Goal: Task Accomplishment & Management: Use online tool/utility

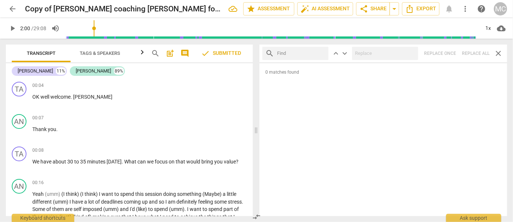
scroll to position [141, 0]
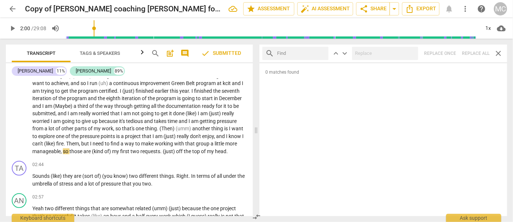
click at [11, 10] on span "arrow_back" at bounding box center [12, 8] width 9 height 9
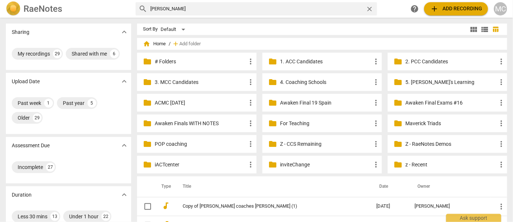
drag, startPoint x: 185, startPoint y: 4, endPoint x: 148, endPoint y: 10, distance: 37.3
click at [148, 10] on div "search [PERSON_NAME]" at bounding box center [257, 8] width 242 height 13
drag, startPoint x: 128, startPoint y: 9, endPoint x: 93, endPoint y: 9, distance: 35.3
click at [93, 9] on div "RaeNotes search [PERSON_NAME] close help add Add recording MC" at bounding box center [256, 8] width 513 height 15
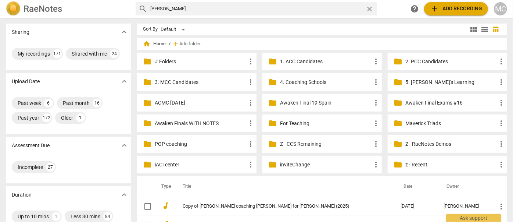
type input "[PERSON_NAME]"
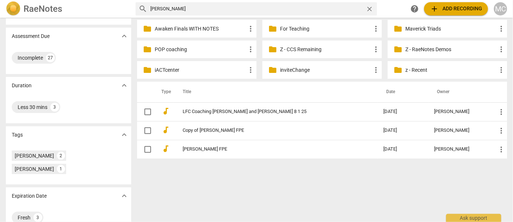
scroll to position [100, 0]
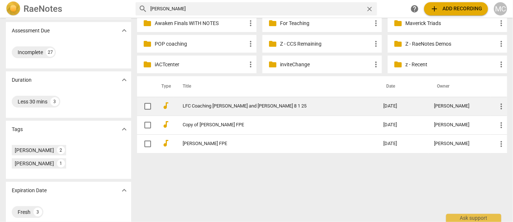
click at [220, 103] on link "LFC Coaching [PERSON_NAME] and [PERSON_NAME] 8 1 25" at bounding box center [270, 106] width 175 height 6
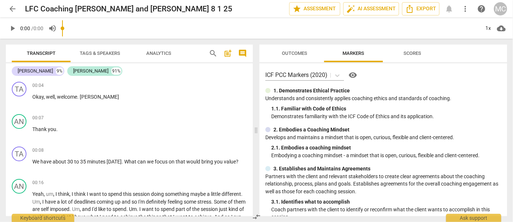
click at [465, 8] on span "more_vert" at bounding box center [465, 8] width 9 height 9
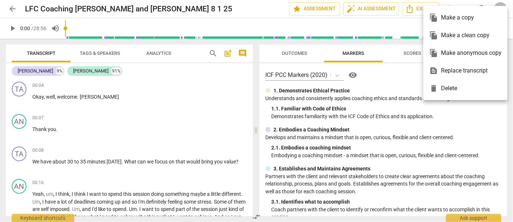
click at [458, 36] on div "file_copy Make a clean copy" at bounding box center [465, 35] width 72 height 18
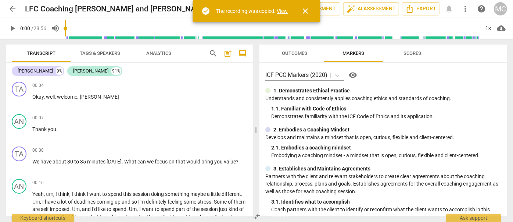
click at [285, 11] on link "View" at bounding box center [282, 11] width 11 height 6
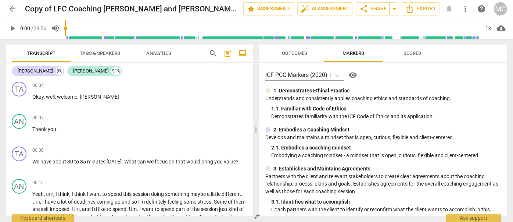
click at [211, 54] on span "search" at bounding box center [213, 53] width 9 height 9
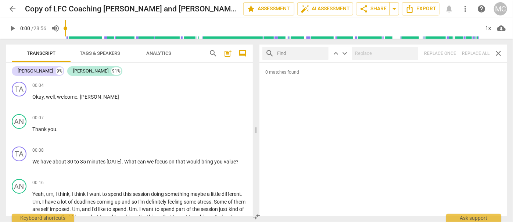
drag, startPoint x: 508, startPoint y: 1, endPoint x: 354, endPoint y: 97, distance: 181.1
click at [354, 97] on div "0 matches found" at bounding box center [384, 139] width 248 height 153
click at [474, 53] on div "search keyboard_arrow_up keyboard_arrow_down Replace once Replace all close" at bounding box center [384, 53] width 248 height 18
click at [324, 52] on input "text" at bounding box center [301, 53] width 49 height 12
click at [295, 53] on input "text" at bounding box center [301, 53] width 49 height 12
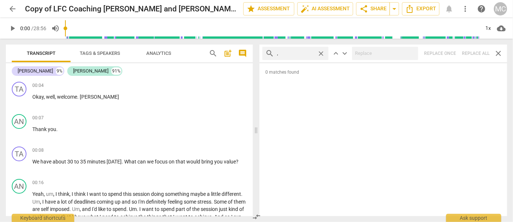
type input ","
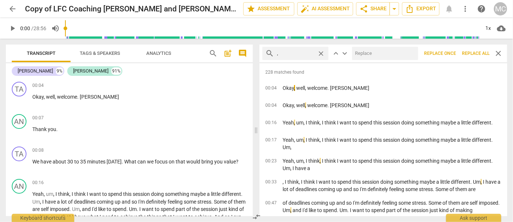
click at [471, 55] on span "Replace all" at bounding box center [476, 53] width 28 height 6
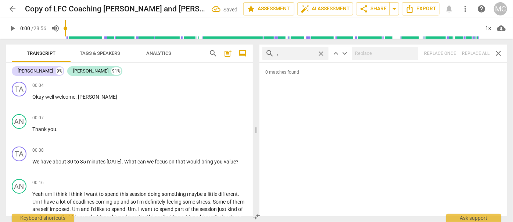
click at [322, 53] on span "close" at bounding box center [321, 54] width 8 height 8
click at [303, 53] on input "text" at bounding box center [301, 53] width 49 height 12
type input ". like"
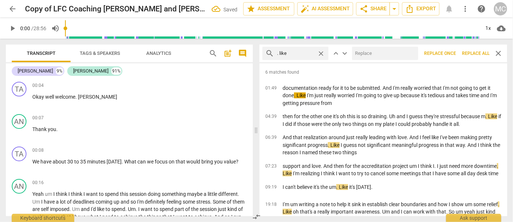
click at [379, 55] on input "text" at bounding box center [383, 53] width 63 height 12
type input "(like)"
click at [478, 52] on span "Replace all" at bounding box center [476, 53] width 28 height 6
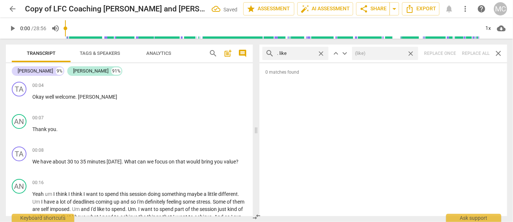
click at [411, 53] on span "close" at bounding box center [411, 54] width 8 height 8
click at [323, 51] on span "close" at bounding box center [321, 54] width 8 height 8
drag, startPoint x: 307, startPoint y: 52, endPoint x: 309, endPoint y: 46, distance: 6.6
click at [307, 52] on input "text" at bounding box center [301, 53] width 49 height 12
type input ". um"
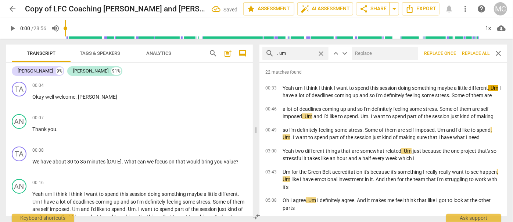
click at [361, 53] on input "text" at bounding box center [383, 53] width 63 height 12
type input "(umm)"
click at [472, 54] on span "Replace all" at bounding box center [476, 53] width 28 height 6
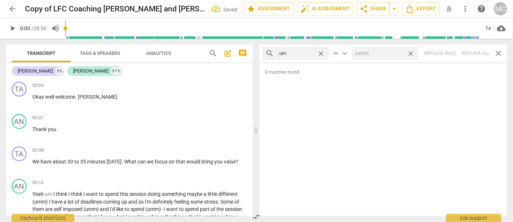
drag, startPoint x: 412, startPoint y: 53, endPoint x: 357, endPoint y: 49, distance: 55.3
click at [412, 53] on span "close" at bounding box center [411, 54] width 8 height 8
drag, startPoint x: 322, startPoint y: 53, endPoint x: 302, endPoint y: 51, distance: 19.9
click at [322, 53] on span "close" at bounding box center [321, 54] width 8 height 8
click at [300, 52] on input "text" at bounding box center [301, 53] width 49 height 12
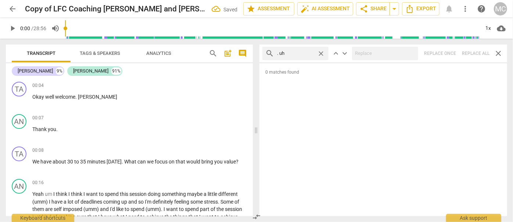
type input ". uh"
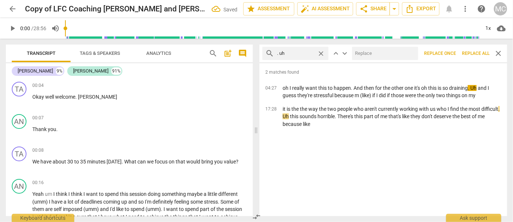
click at [371, 53] on input "text" at bounding box center [383, 53] width 63 height 12
type input "(uh)"
click at [477, 53] on span "Replace all" at bounding box center [476, 53] width 28 height 6
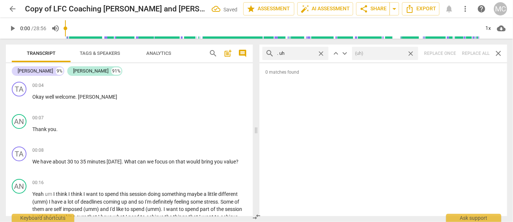
click at [412, 53] on span "close" at bounding box center [411, 54] width 8 height 8
click at [320, 51] on span "close" at bounding box center [321, 54] width 8 height 8
click at [297, 54] on input "text" at bounding box center [301, 53] width 49 height 12
type input "um"
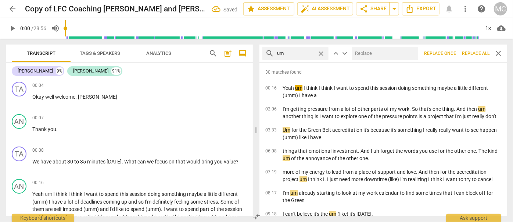
click at [383, 55] on input "text" at bounding box center [383, 53] width 63 height 12
type input "(umm)"
click at [475, 54] on span "Replace all" at bounding box center [476, 53] width 28 height 6
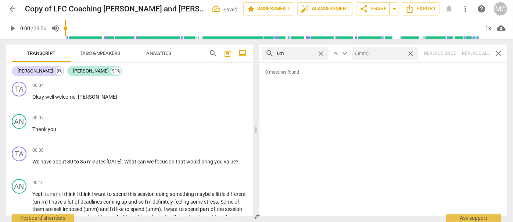
click at [411, 52] on span "close" at bounding box center [411, 54] width 8 height 8
click at [322, 54] on span "close" at bounding box center [321, 54] width 8 height 8
click at [306, 54] on input "text" at bounding box center [301, 53] width 49 height 12
type input "uh"
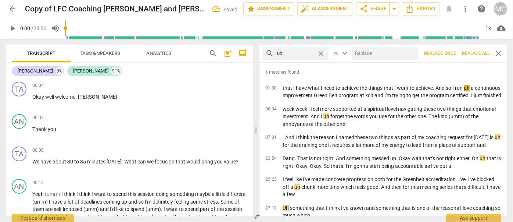
click at [375, 54] on input "text" at bounding box center [383, 53] width 63 height 12
type input "(uh)"
click at [472, 53] on span "Replace all" at bounding box center [476, 53] width 28 height 6
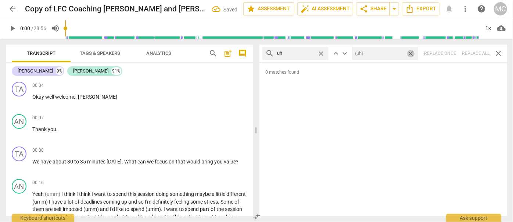
click at [411, 54] on span "close" at bounding box center [411, 54] width 8 height 8
click at [321, 54] on span "close" at bounding box center [321, 54] width 8 height 8
click at [301, 52] on input "text" at bounding box center [301, 53] width 49 height 12
type input "kind of"
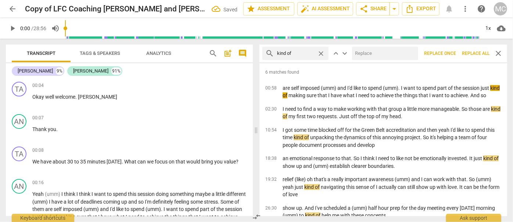
click at [372, 58] on input "text" at bounding box center [383, 53] width 63 height 12
type input "(kind of)"
click at [477, 54] on span "Replace all" at bounding box center [476, 53] width 28 height 6
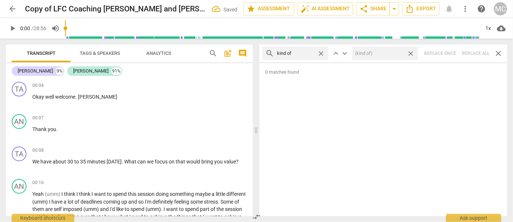
click at [412, 54] on span "close" at bounding box center [411, 54] width 8 height 8
click at [321, 53] on span "close" at bounding box center [321, 54] width 8 height 8
click at [304, 53] on input "text" at bounding box center [301, 53] width 49 height 12
type input "sort of"
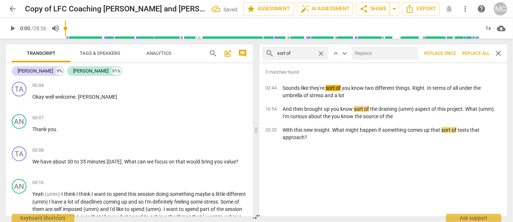
click at [374, 57] on input "text" at bounding box center [383, 53] width 63 height 12
type input "(sort of)"
click at [479, 54] on span "Replace all" at bounding box center [476, 53] width 28 height 6
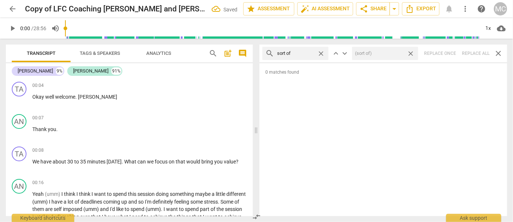
drag, startPoint x: 413, startPoint y: 54, endPoint x: 391, endPoint y: 54, distance: 21.3
click at [413, 54] on span "close" at bounding box center [411, 54] width 8 height 8
click at [323, 54] on span "close" at bounding box center [321, 54] width 8 height 8
click at [306, 54] on input "text" at bounding box center [301, 53] width 49 height 12
type input "and then"
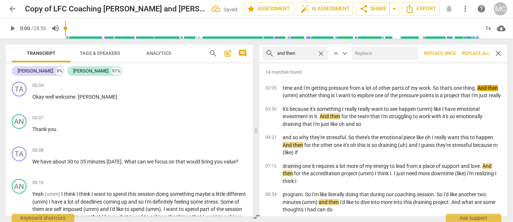
click at [365, 53] on input "text" at bounding box center [383, 53] width 63 height 12
type input "(Then)"
click at [473, 54] on span "Replace all" at bounding box center [476, 53] width 28 height 6
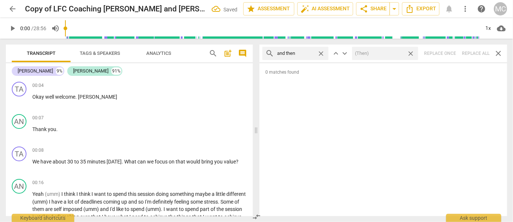
drag, startPoint x: 411, startPoint y: 53, endPoint x: 369, endPoint y: 49, distance: 42.1
click at [411, 53] on span "close" at bounding box center [411, 54] width 8 height 8
drag, startPoint x: 321, startPoint y: 53, endPoint x: 314, endPoint y: 52, distance: 7.0
click at [321, 53] on span "close" at bounding box center [321, 54] width 8 height 8
click at [314, 52] on input "text" at bounding box center [295, 53] width 37 height 12
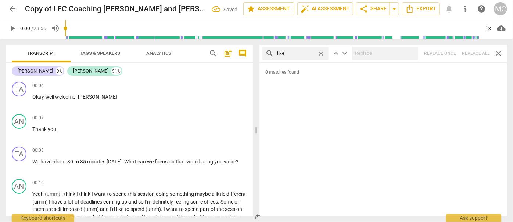
type input "like"
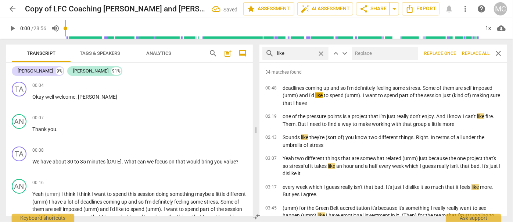
click at [363, 54] on input "text" at bounding box center [383, 53] width 63 height 12
type input "(like)"
click at [472, 54] on span "Replace all" at bounding box center [476, 53] width 28 height 6
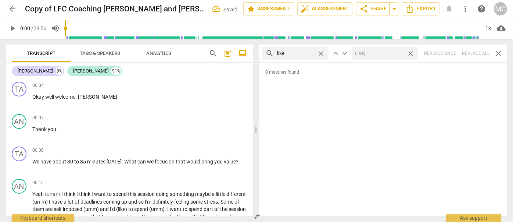
click at [413, 53] on span "close" at bounding box center [411, 54] width 8 height 8
drag, startPoint x: 321, startPoint y: 53, endPoint x: 310, endPoint y: 52, distance: 11.4
click at [321, 53] on span "close" at bounding box center [321, 54] width 8 height 8
click at [309, 52] on input "text" at bounding box center [301, 53] width 49 height 12
type input "just"
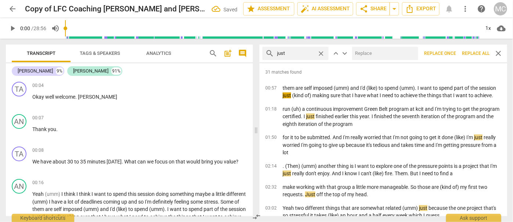
click at [365, 52] on input "text" at bounding box center [383, 53] width 63 height 12
type input "(just)"
click at [474, 54] on span "Replace all" at bounding box center [476, 53] width 28 height 6
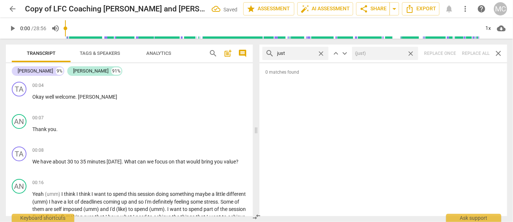
click at [412, 53] on span "close" at bounding box center [411, 54] width 8 height 8
click at [319, 51] on span "close" at bounding box center [321, 54] width 8 height 8
click at [298, 52] on input "text" at bounding box center [301, 53] width 49 height 12
type input "you know"
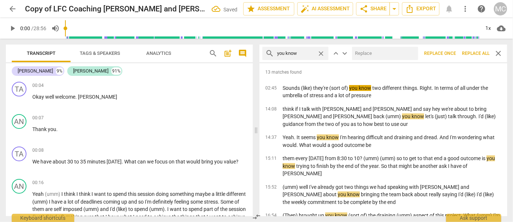
click at [364, 56] on input "text" at bounding box center [383, 53] width 63 height 12
type input "(you know)"
click at [474, 54] on span "Replace all" at bounding box center [476, 53] width 28 height 6
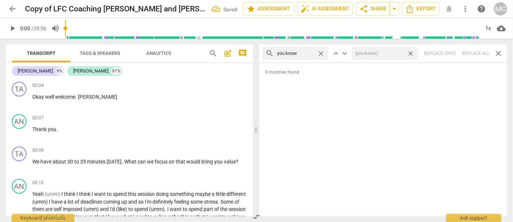
click at [409, 54] on span "close" at bounding box center [411, 54] width 8 height 8
click at [320, 51] on span "close" at bounding box center [321, 54] width 8 height 8
drag, startPoint x: 297, startPoint y: 53, endPoint x: 302, endPoint y: 44, distance: 9.6
click at [297, 53] on input "text" at bounding box center [301, 53] width 49 height 12
type input "I guess"
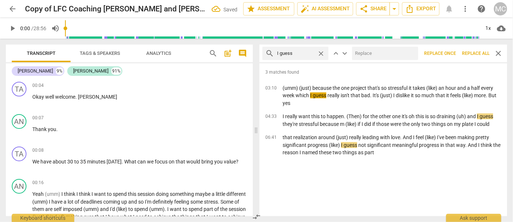
click at [379, 53] on input "text" at bounding box center [383, 53] width 63 height 12
type input "(I guess)"
click at [475, 51] on span "Replace all" at bounding box center [476, 53] width 28 height 6
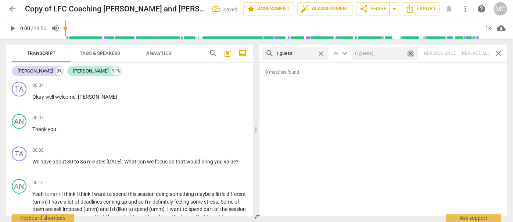
drag, startPoint x: 412, startPoint y: 53, endPoint x: 363, endPoint y: 55, distance: 48.9
click at [412, 53] on span "close" at bounding box center [411, 54] width 8 height 8
drag, startPoint x: 321, startPoint y: 53, endPoint x: 299, endPoint y: 51, distance: 22.8
click at [321, 53] on span "close" at bounding box center [321, 54] width 8 height 8
click at [297, 51] on input "text" at bounding box center [301, 53] width 49 height 12
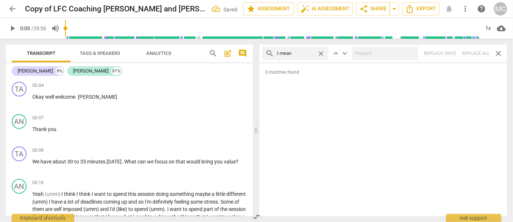
type input "I mean"
click at [469, 52] on div "search I mean close keyboard_arrow_up keyboard_arrow_down Replace once Replace …" at bounding box center [384, 53] width 248 height 18
type input "2"
click at [323, 53] on span "close" at bounding box center [321, 54] width 8 height 8
click at [307, 54] on input "text" at bounding box center [301, 53] width 49 height 12
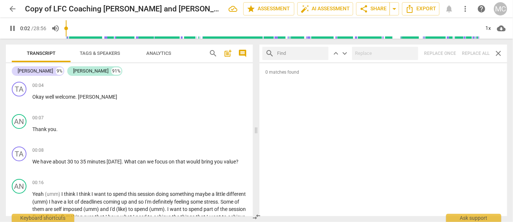
type input "3"
type input "o"
type input "3"
type input "okay"
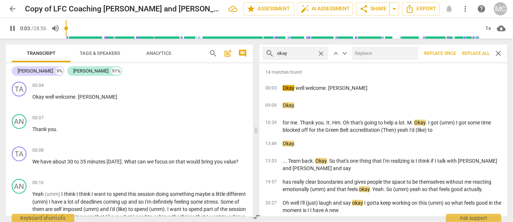
click at [389, 56] on input "text" at bounding box center [383, 53] width 63 height 12
type input "4"
type input "OK"
type input "4"
type input "OK"
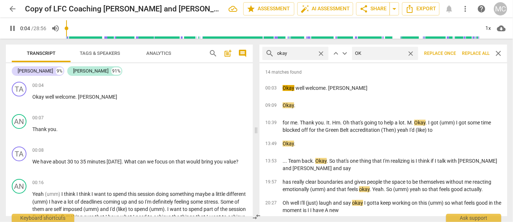
click at [468, 49] on button "Replace all" at bounding box center [475, 53] width 33 height 13
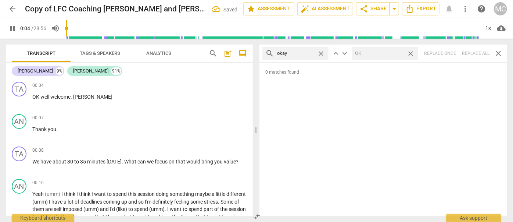
type input "5"
click at [413, 53] on span "close" at bounding box center [411, 54] width 8 height 8
type input "6"
drag, startPoint x: 321, startPoint y: 52, endPoint x: 312, endPoint y: 52, distance: 9.2
click at [321, 52] on span "close" at bounding box center [321, 54] width 8 height 8
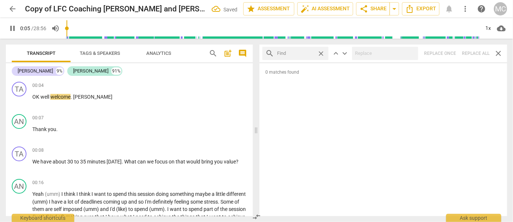
click at [312, 52] on input "text" at bounding box center [295, 53] width 37 height 12
type input "6"
type input "maybe"
type input "7"
type input "maybe"
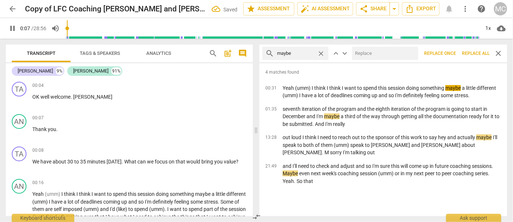
click at [374, 54] on input "text" at bounding box center [383, 53] width 63 height 12
type input "7"
type input "("
type input "8"
type input "(maybe"
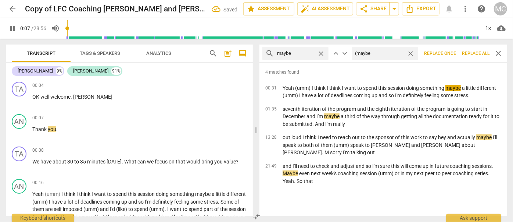
type input "8"
type input "(maybe)"
type input "8"
type input "(may"
type input "9"
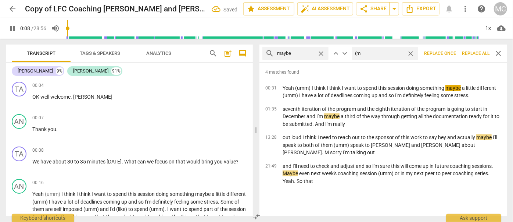
type input "("
type input "9"
type input "(Maybe"
type input "9"
type input "(Maybe)"
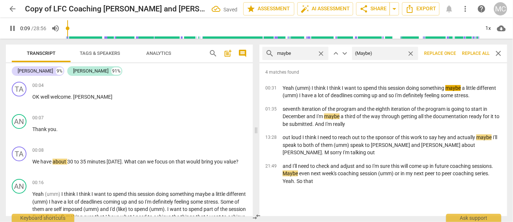
type input "10"
type input "(Maybe)"
click at [473, 51] on span "Replace all" at bounding box center [476, 53] width 28 height 6
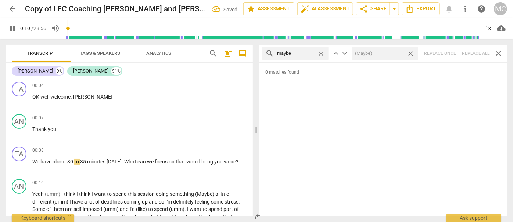
type input "11"
click at [411, 54] on span "close" at bounding box center [411, 54] width 8 height 8
click at [326, 53] on div "close" at bounding box center [322, 54] width 11 height 8
click at [324, 53] on span "close" at bounding box center [321, 54] width 8 height 8
type input "11"
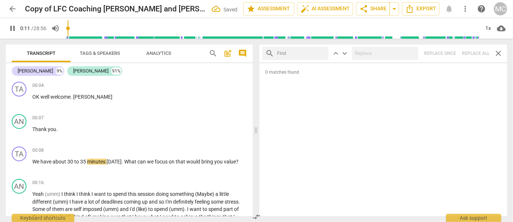
click at [308, 53] on input "text" at bounding box center [301, 53] width 49 height 12
type input "11"
type input "Peh"
type input "12"
type input "Pehraps"
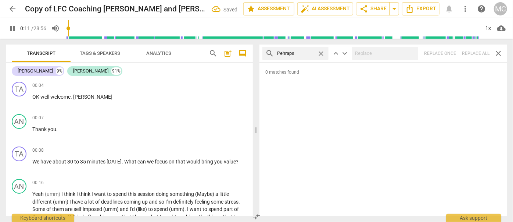
type input "12"
type input "Pehra"
type input "12"
type input "Per"
type input "12"
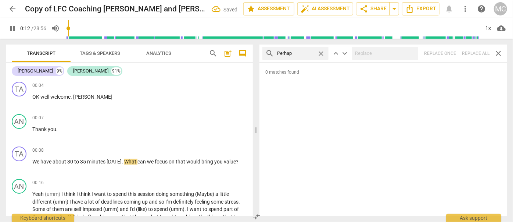
type input "Perhaps"
type input "13"
type input "Perhaps"
click at [479, 53] on div "search Perhaps close keyboard_arrow_up keyboard_arrow_down Replace once Replace…" at bounding box center [384, 53] width 248 height 18
type input "16"
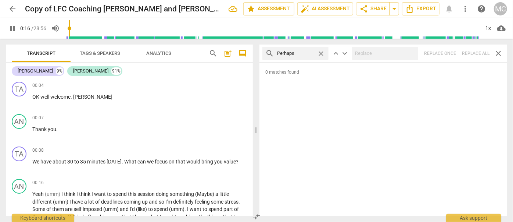
click at [322, 54] on span "close" at bounding box center [321, 54] width 8 height 8
click at [303, 54] on input "text" at bounding box center [301, 53] width 49 height 12
type input "17"
type input "a"
type input "18"
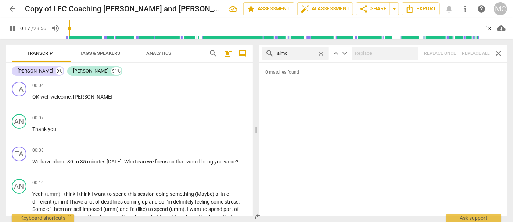
type input "almos"
type input "18"
type input "almost"
click at [477, 54] on div "search almost close keyboard_arrow_up keyboard_arrow_down Replace once Replace …" at bounding box center [384, 53] width 248 height 18
type input "21"
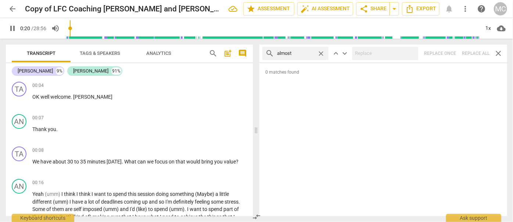
click at [322, 51] on span "close" at bounding box center [321, 54] width 8 height 8
click at [302, 54] on input "text" at bounding box center [301, 53] width 49 height 12
type input "21"
type input "I"
type input "22"
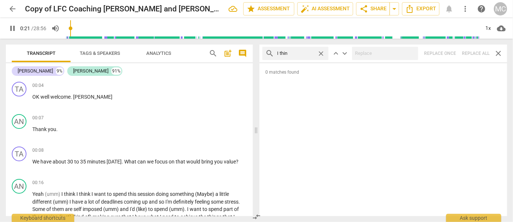
type input "I think"
type input "22"
type input "I think"
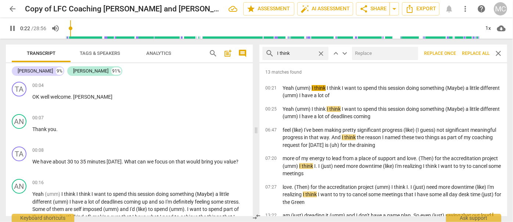
click at [373, 51] on input "text" at bounding box center [383, 53] width 63 height 12
type input "23"
type input "(I th"
type input "23"
type input "(I think)"
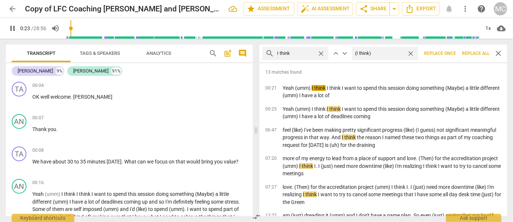
type input "24"
type input "(I think)"
click at [481, 53] on span "Replace all" at bounding box center [476, 53] width 28 height 6
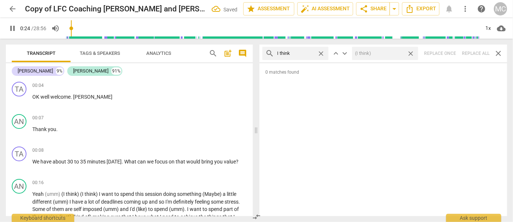
type input "25"
drag, startPoint x: 411, startPoint y: 54, endPoint x: 334, endPoint y: 57, distance: 77.3
click at [411, 54] on span "close" at bounding box center [411, 54] width 8 height 8
type input "25"
click at [321, 53] on span "close" at bounding box center [321, 54] width 8 height 8
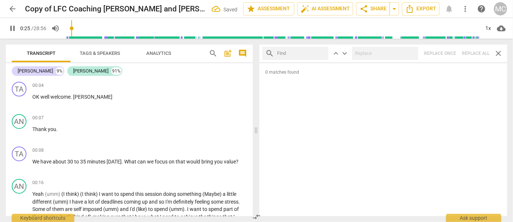
click at [304, 53] on input "text" at bounding box center [301, 53] width 49 height 12
type input "26"
type input "b"
type input "26"
type input "basical"
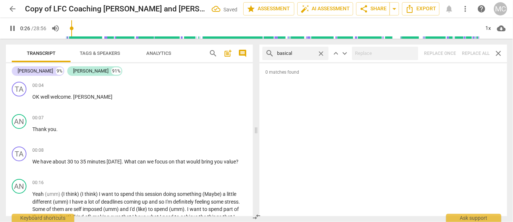
type input "27"
type input "basically"
click at [471, 49] on div "search basically close keyboard_arrow_up keyboard_arrow_down Replace once Repla…" at bounding box center [384, 53] width 248 height 18
type input "30"
click at [320, 53] on span "close" at bounding box center [321, 54] width 8 height 8
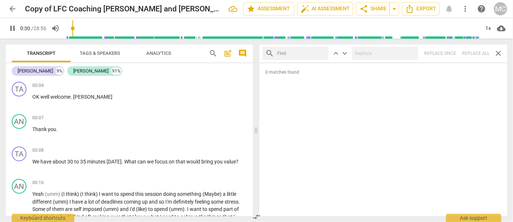
click at [301, 51] on input "text" at bounding box center [301, 53] width 49 height 12
type input "31"
type input "go"
type input "31"
type input "gonna"
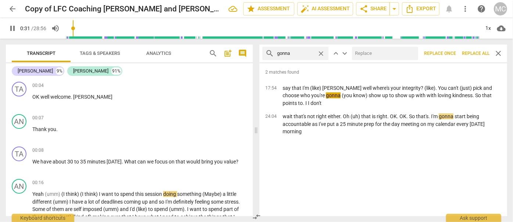
click at [378, 52] on input "text" at bounding box center [383, 53] width 63 height 12
type input "32"
type input "going"
type input "32"
type input "going to"
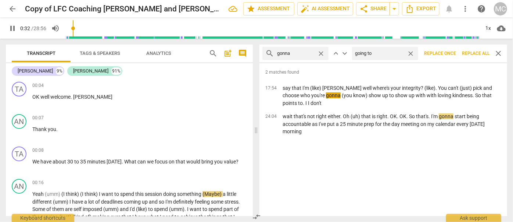
type input "33"
type input "going to"
click at [472, 50] on button "Replace all" at bounding box center [475, 53] width 33 height 13
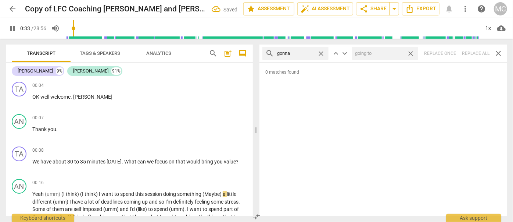
type input "33"
click at [412, 53] on span "close" at bounding box center [411, 54] width 8 height 8
drag, startPoint x: 324, startPoint y: 53, endPoint x: 305, endPoint y: 54, distance: 18.8
click at [324, 53] on span "close" at bounding box center [321, 54] width 8 height 8
type input "34"
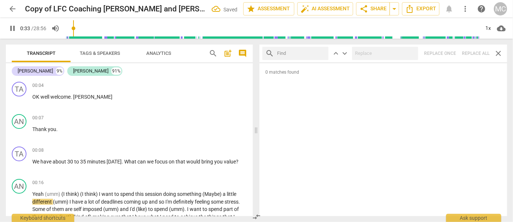
click at [299, 54] on input "text" at bounding box center [301, 53] width 49 height 12
type input "35"
type input "[PERSON_NAME]"
type input "35"
type input "wanna"
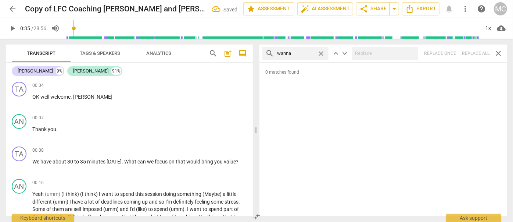
type input "36"
click at [475, 51] on div "search wanna close keyboard_arrow_up keyboard_arrow_down Replace once Replace a…" at bounding box center [384, 53] width 248 height 18
click at [321, 53] on span "close" at bounding box center [321, 54] width 8 height 8
click at [307, 53] on input "text" at bounding box center [301, 53] width 49 height 12
type input "gotcha"
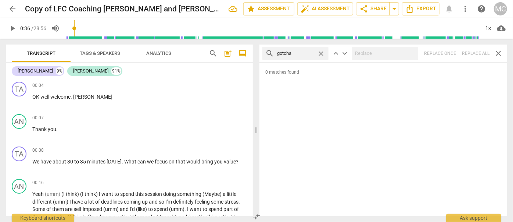
type input "36"
click at [477, 54] on div "search gotcha close keyboard_arrow_up keyboard_arrow_down Replace once Replace …" at bounding box center [384, 53] width 248 height 18
click at [321, 51] on span "close" at bounding box center [321, 54] width 8 height 8
drag, startPoint x: 313, startPoint y: 53, endPoint x: 312, endPoint y: 58, distance: 5.6
click at [313, 53] on input "text" at bounding box center [301, 53] width 49 height 12
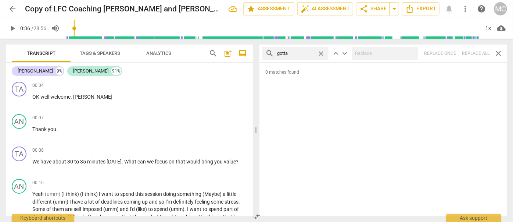
type input "gotta"
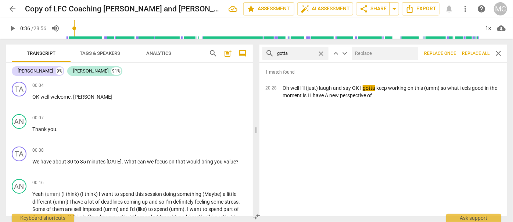
click at [371, 56] on input "text" at bounding box center [383, 53] width 63 height 12
type input "have to"
click at [474, 56] on span "Replace all" at bounding box center [476, 53] width 28 height 6
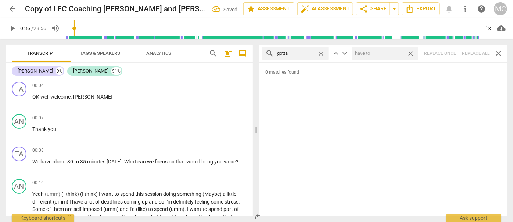
click at [414, 54] on span "close" at bounding box center [411, 54] width 8 height 8
click at [324, 54] on span "close" at bounding box center [321, 54] width 8 height 8
click at [314, 55] on input "text" at bounding box center [301, 53] width 49 height 12
type input ". and"
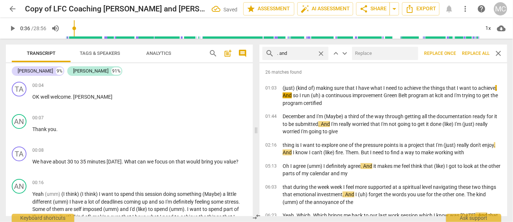
click at [368, 51] on input "text" at bounding box center [383, 53] width 63 height 12
type input ", and"
click at [475, 54] on span "Replace all" at bounding box center [476, 53] width 28 height 6
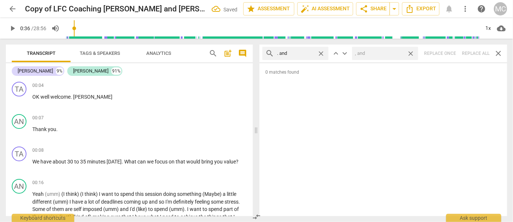
drag, startPoint x: 411, startPoint y: 52, endPoint x: 406, endPoint y: 52, distance: 4.8
click at [411, 52] on span "close" at bounding box center [411, 54] width 8 height 8
click at [322, 52] on span "close" at bounding box center [321, 54] width 8 height 8
click at [298, 50] on input "text" at bounding box center [301, 53] width 49 height 12
type input ". but"
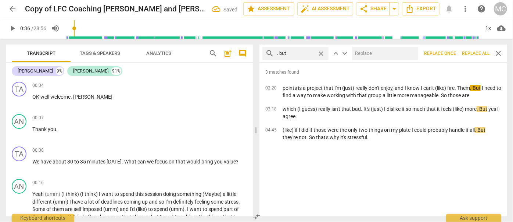
click at [377, 54] on input "text" at bounding box center [383, 53] width 63 height 12
type input ", but"
drag, startPoint x: 472, startPoint y: 53, endPoint x: 456, endPoint y: 53, distance: 15.8
click at [472, 53] on span "Replace all" at bounding box center [476, 53] width 28 height 6
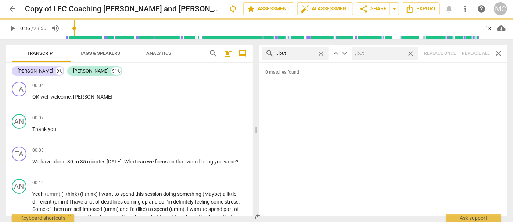
drag, startPoint x: 410, startPoint y: 53, endPoint x: 399, endPoint y: 53, distance: 11.4
click at [410, 53] on span "close" at bounding box center [411, 54] width 8 height 8
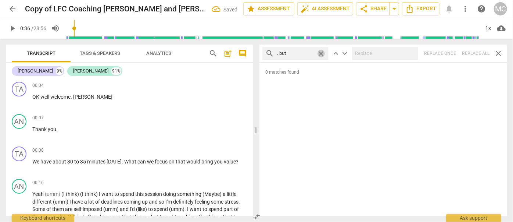
drag, startPoint x: 321, startPoint y: 50, endPoint x: 306, endPoint y: 51, distance: 14.7
click at [321, 50] on span "close" at bounding box center [321, 54] width 8 height 8
click at [298, 51] on input "text" at bounding box center [301, 53] width 49 height 12
type input ". so"
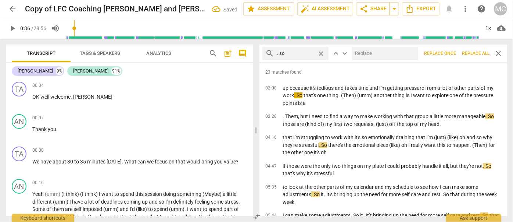
click at [380, 58] on input "text" at bounding box center [383, 53] width 63 height 12
type input ", so"
click at [474, 54] on span "Replace all" at bounding box center [476, 53] width 28 height 6
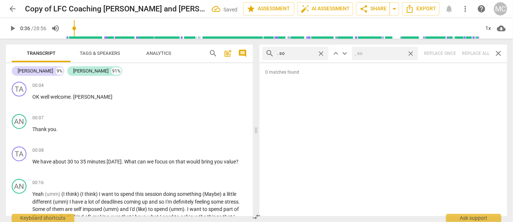
click at [410, 53] on span "close" at bounding box center [411, 54] width 8 height 8
click at [322, 53] on span "close" at bounding box center [321, 54] width 8 height 8
drag, startPoint x: 301, startPoint y: 53, endPoint x: 304, endPoint y: 46, distance: 8.6
click at [301, 54] on input "text" at bounding box center [301, 53] width 49 height 12
type input ". or"
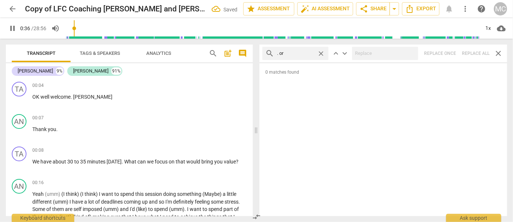
click at [474, 57] on div "search . or close keyboard_arrow_up keyboard_arrow_down Replace once Replace al…" at bounding box center [384, 53] width 248 height 18
type input "38"
click at [324, 51] on span "close" at bounding box center [321, 54] width 8 height 8
click at [304, 52] on input "text" at bounding box center [301, 53] width 49 height 12
type input "39"
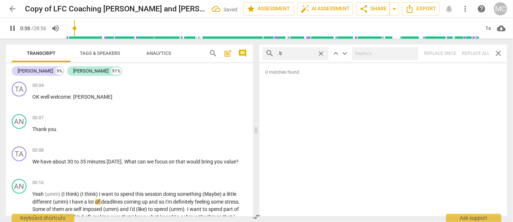
type input ". be"
type input "39"
type input ". becaus"
type input "39"
type input ". because"
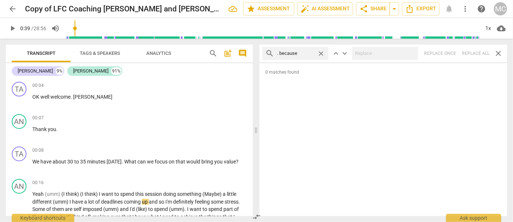
type input "40"
drag, startPoint x: 470, startPoint y: 54, endPoint x: 461, endPoint y: 54, distance: 8.1
click at [470, 54] on div "search . because close keyboard_arrow_up keyboard_arrow_down Replace once Repla…" at bounding box center [384, 53] width 248 height 18
click at [318, 53] on span "close" at bounding box center [321, 54] width 8 height 8
click at [302, 54] on input "text" at bounding box center [301, 53] width 49 height 12
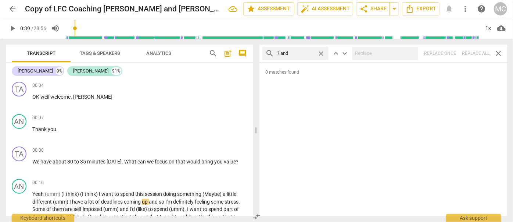
type input "? and"
click at [475, 51] on div "search ? and close keyboard_arrow_up keyboard_arrow_down Replace once Replace a…" at bounding box center [384, 53] width 248 height 18
type input "42"
click at [321, 53] on span "close" at bounding box center [321, 54] width 8 height 8
click at [306, 54] on input "text" at bounding box center [301, 53] width 49 height 12
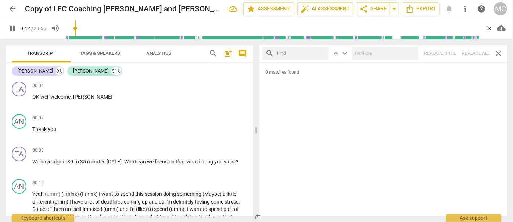
type input "43"
type input "?"
type input "43"
type input "? but"
type input "43"
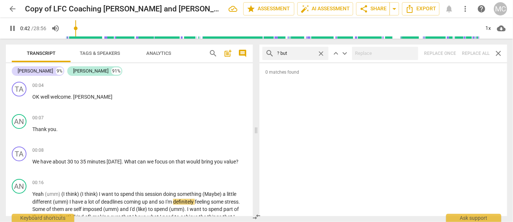
type input "? but"
type input "44"
click at [471, 53] on div "search ? but close keyboard_arrow_up keyboard_arrow_down Replace once Replace a…" at bounding box center [384, 53] width 248 height 18
click at [322, 54] on span "close" at bounding box center [321, 54] width 8 height 8
click at [299, 54] on input "text" at bounding box center [301, 53] width 49 height 12
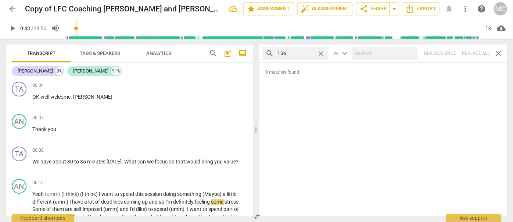
type input "? So"
click at [474, 56] on div "search ? So close keyboard_arrow_up keyboard_arrow_down Replace once Replace al…" at bounding box center [384, 53] width 248 height 18
type input "46"
drag, startPoint x: 322, startPoint y: 53, endPoint x: 306, endPoint y: 54, distance: 15.8
click at [322, 53] on span "close" at bounding box center [321, 54] width 8 height 8
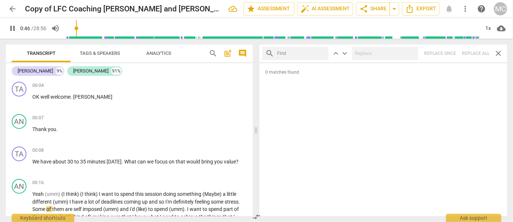
click at [301, 54] on input "text" at bounding box center [301, 53] width 49 height 12
type input "47"
type input "?"
type input "47"
type input "? Or"
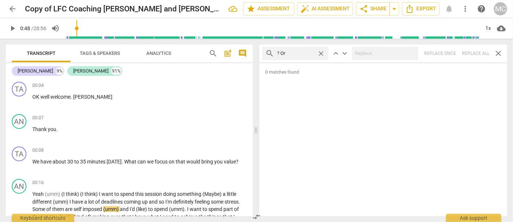
type input "48"
click at [475, 54] on div "search ? Or close keyboard_arrow_up keyboard_arrow_down Replace once Replace al…" at bounding box center [384, 53] width 248 height 18
click at [322, 53] on span "close" at bounding box center [321, 54] width 8 height 8
click at [302, 52] on input "text" at bounding box center [301, 53] width 49 height 12
type input "? Because"
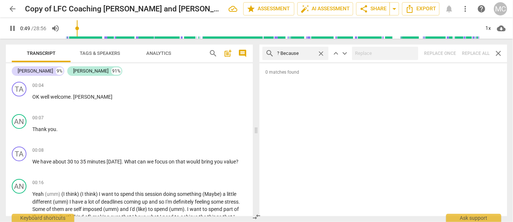
click at [476, 50] on div "search ? Because close keyboard_arrow_up keyboard_arrow_down Replace once Repla…" at bounding box center [384, 53] width 248 height 18
click at [321, 54] on span "close" at bounding box center [321, 54] width 8 height 8
type input "51"
click at [313, 54] on input "text" at bounding box center [301, 53] width 49 height 12
type input "51"
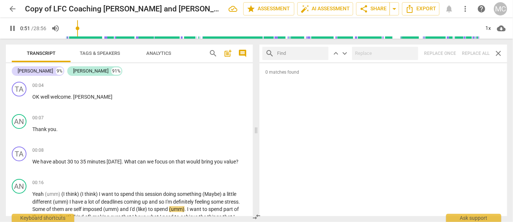
type input "i"
type input "52"
type input "i'M"
type input "52"
type input "i'M"
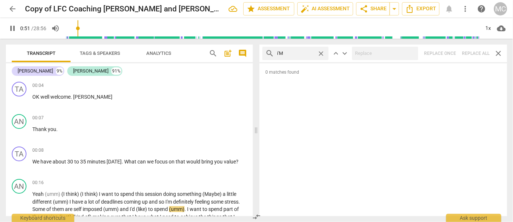
type input "52"
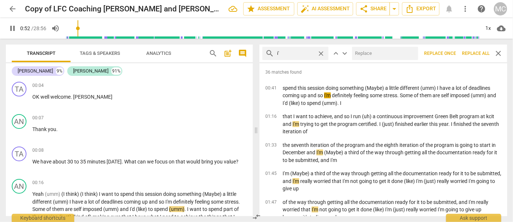
type input "i"
type input "52"
type input "53"
type input "I'"
type input "53"
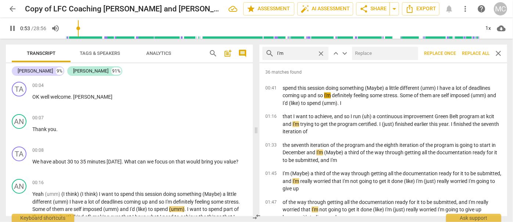
click at [371, 56] on input "text" at bounding box center [383, 53] width 63 height 12
drag, startPoint x: 475, startPoint y: 53, endPoint x: 434, endPoint y: 57, distance: 41.8
click at [475, 53] on span "Replace all" at bounding box center [476, 53] width 28 height 6
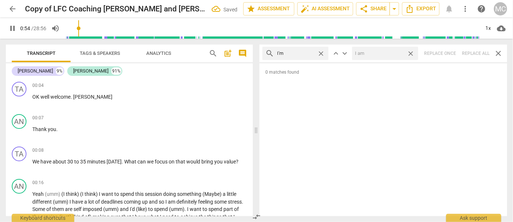
click at [413, 54] on span "close" at bounding box center [411, 54] width 8 height 8
click at [322, 53] on span "close" at bounding box center [321, 54] width 8 height 8
click at [305, 52] on input "text" at bounding box center [301, 53] width 49 height 12
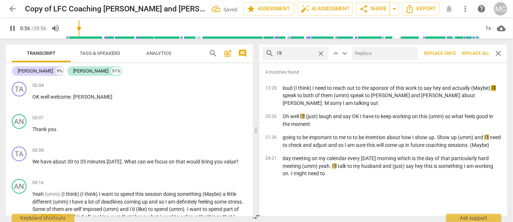
click at [379, 56] on input "text" at bounding box center [383, 53] width 63 height 12
drag, startPoint x: 478, startPoint y: 56, endPoint x: 442, endPoint y: 53, distance: 36.1
click at [478, 56] on span "Replace all" at bounding box center [476, 53] width 28 height 6
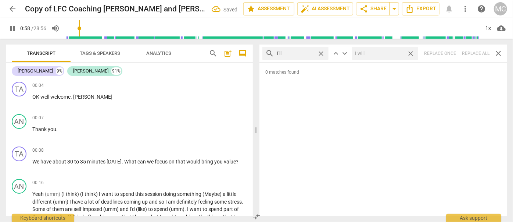
click at [412, 54] on span "close" at bounding box center [411, 54] width 8 height 8
click at [323, 54] on span "close" at bounding box center [321, 54] width 8 height 8
click at [306, 54] on input "text" at bounding box center [301, 53] width 49 height 12
click at [468, 52] on div "search you'll close keyboard_arrow_up keyboard_arrow_down Replace once Replace …" at bounding box center [384, 53] width 248 height 18
click at [320, 53] on span "close" at bounding box center [321, 54] width 8 height 8
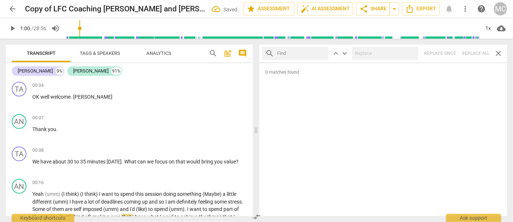
click at [299, 53] on input "text" at bounding box center [301, 53] width 49 height 12
click at [477, 53] on div "search he'll close keyboard_arrow_up keyboard_arrow_down Replace once Replace a…" at bounding box center [384, 53] width 248 height 18
click at [320, 53] on span "close" at bounding box center [321, 54] width 8 height 8
click at [303, 54] on input "text" at bounding box center [301, 53] width 49 height 12
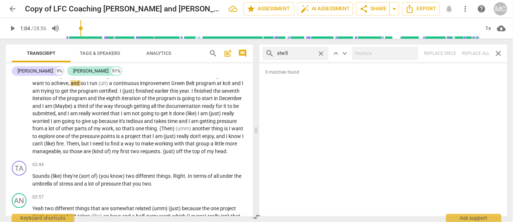
click at [478, 51] on div "search she'll close keyboard_arrow_up keyboard_arrow_down Replace once Replace …" at bounding box center [384, 53] width 248 height 18
click at [321, 52] on span "close" at bounding box center [321, 54] width 8 height 8
click at [306, 52] on input "text" at bounding box center [301, 53] width 49 height 12
click at [475, 53] on div "search it'll close keyboard_arrow_up keyboard_arrow_down Replace once Replace a…" at bounding box center [384, 53] width 248 height 18
click at [321, 52] on span "close" at bounding box center [321, 54] width 8 height 8
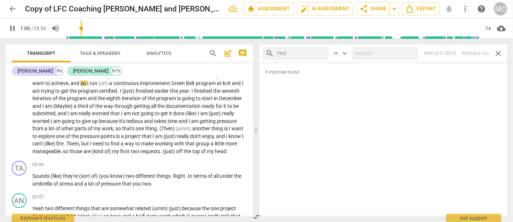
click at [306, 52] on input "text" at bounding box center [301, 53] width 49 height 12
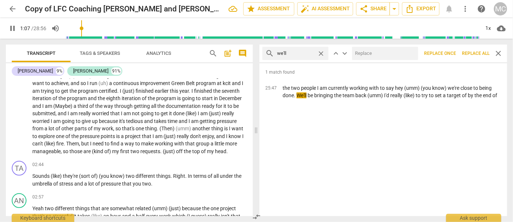
click at [363, 51] on input "text" at bounding box center [383, 53] width 63 height 12
click at [475, 53] on span "Replace all" at bounding box center [476, 53] width 28 height 6
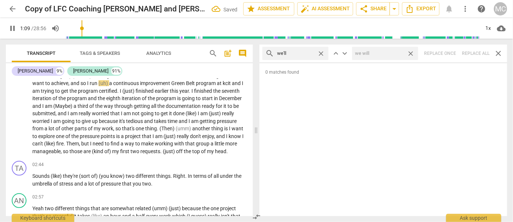
drag, startPoint x: 414, startPoint y: 53, endPoint x: 329, endPoint y: 61, distance: 84.9
click at [414, 53] on span "close" at bounding box center [411, 54] width 8 height 8
click at [323, 54] on span "close" at bounding box center [321, 54] width 8 height 8
click at [303, 54] on input "text" at bounding box center [301, 53] width 49 height 12
click at [478, 54] on div "search they'll close keyboard_arrow_up keyboard_arrow_down Replace once Replace…" at bounding box center [384, 53] width 248 height 18
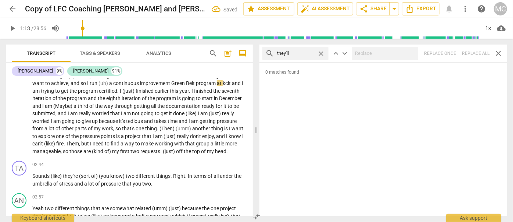
click at [321, 53] on span "close" at bounding box center [321, 54] width 8 height 8
click at [311, 54] on input "text" at bounding box center [301, 53] width 49 height 12
click at [478, 53] on div "search that'll close keyboard_arrow_up keyboard_arrow_down Replace once Replace…" at bounding box center [384, 53] width 248 height 18
click at [325, 53] on span "close" at bounding box center [321, 54] width 8 height 8
click at [308, 53] on input "text" at bounding box center [301, 53] width 49 height 12
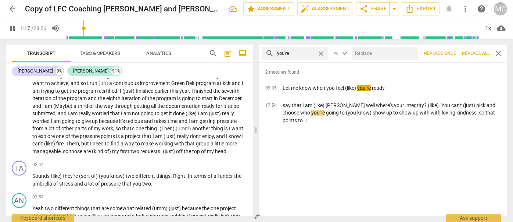
click at [380, 57] on input "text" at bounding box center [383, 53] width 63 height 12
click at [477, 54] on span "Replace all" at bounding box center [476, 53] width 28 height 6
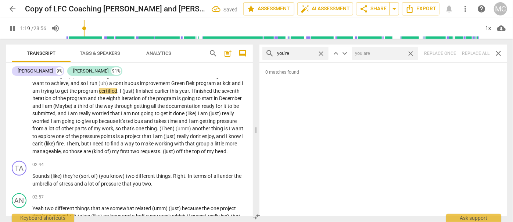
click at [411, 54] on span "close" at bounding box center [411, 54] width 8 height 8
click at [322, 53] on span "close" at bounding box center [321, 54] width 8 height 8
click at [298, 53] on input "text" at bounding box center [301, 53] width 49 height 12
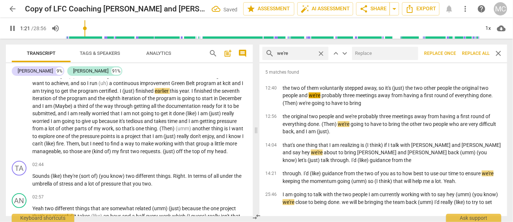
click at [381, 52] on input "text" at bounding box center [383, 53] width 63 height 12
click at [478, 55] on span "Replace all" at bounding box center [476, 53] width 28 height 6
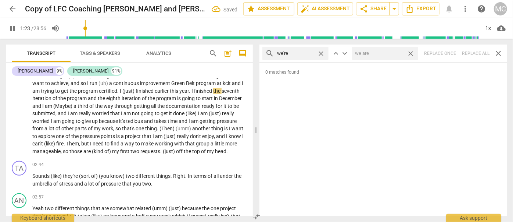
click at [413, 54] on span "close" at bounding box center [411, 54] width 8 height 8
click at [323, 53] on span "close" at bounding box center [321, 54] width 8 height 8
click at [303, 52] on input "text" at bounding box center [301, 53] width 49 height 12
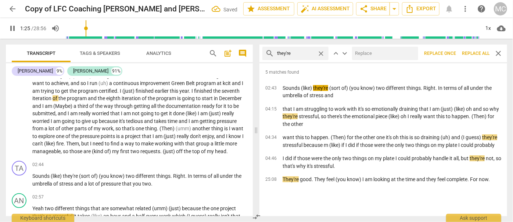
click at [364, 55] on input "text" at bounding box center [383, 53] width 63 height 12
click at [477, 54] on span "Replace all" at bounding box center [476, 53] width 28 height 6
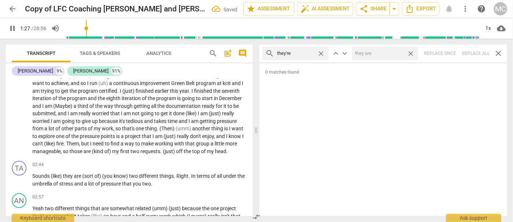
drag, startPoint x: 413, startPoint y: 53, endPoint x: 329, endPoint y: 64, distance: 84.5
click at [413, 54] on span "close" at bounding box center [411, 54] width 8 height 8
drag, startPoint x: 321, startPoint y: 53, endPoint x: 306, endPoint y: 54, distance: 15.1
click at [321, 53] on span "close" at bounding box center [321, 54] width 8 height 8
click at [302, 54] on input "text" at bounding box center [295, 53] width 37 height 12
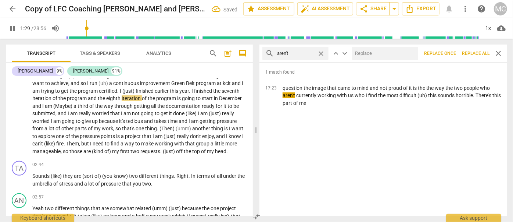
click at [373, 54] on input "text" at bounding box center [383, 53] width 63 height 12
click at [474, 54] on span "Replace all" at bounding box center [476, 53] width 28 height 6
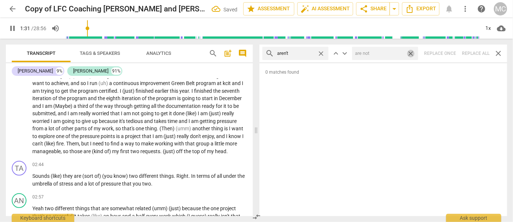
click at [414, 54] on span "close" at bounding box center [411, 54] width 8 height 8
click at [324, 53] on span "close" at bounding box center [321, 54] width 8 height 8
click at [310, 52] on input "text" at bounding box center [301, 53] width 49 height 12
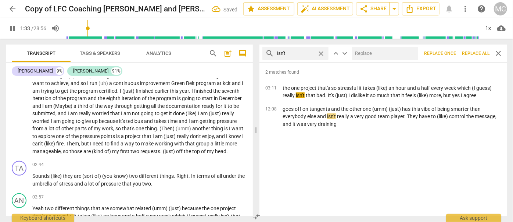
click at [373, 54] on input "text" at bounding box center [383, 53] width 63 height 12
click at [475, 53] on span "Replace all" at bounding box center [476, 53] width 28 height 6
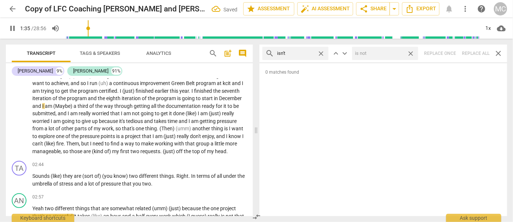
click at [411, 53] on span "close" at bounding box center [411, 54] width 8 height 8
drag, startPoint x: 321, startPoint y: 53, endPoint x: 307, endPoint y: 53, distance: 14.0
click at [321, 53] on span "close" at bounding box center [321, 54] width 8 height 8
click at [305, 53] on input "text" at bounding box center [301, 53] width 49 height 12
click at [477, 52] on div "search wasn't close keyboard_arrow_up keyboard_arrow_down Replace once Replace …" at bounding box center [384, 53] width 248 height 18
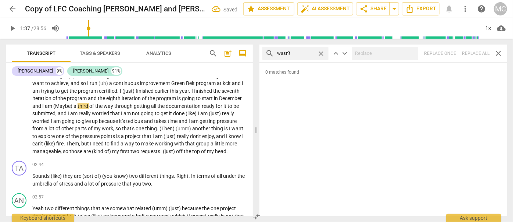
click at [322, 51] on span "close" at bounding box center [321, 54] width 8 height 8
click at [293, 53] on input "text" at bounding box center [301, 53] width 49 height 12
click at [474, 53] on div "search weren't close keyboard_arrow_up keyboard_arrow_down Replace once Replace…" at bounding box center [384, 53] width 248 height 18
click at [320, 50] on span "close" at bounding box center [321, 54] width 8 height 8
click at [308, 53] on input "text" at bounding box center [301, 53] width 49 height 12
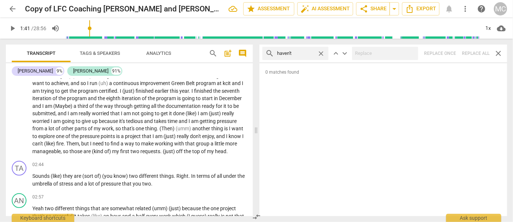
click at [479, 51] on div "search haven't close keyboard_arrow_up keyboard_arrow_down Replace once Replace…" at bounding box center [384, 53] width 248 height 18
click at [320, 51] on span "close" at bounding box center [321, 54] width 8 height 8
click at [301, 53] on input "text" at bounding box center [301, 53] width 49 height 12
click at [379, 60] on div at bounding box center [385, 53] width 66 height 13
click at [471, 52] on div "search hasn't close keyboard_arrow_up keyboard_arrow_down Replace once Replace …" at bounding box center [384, 53] width 248 height 18
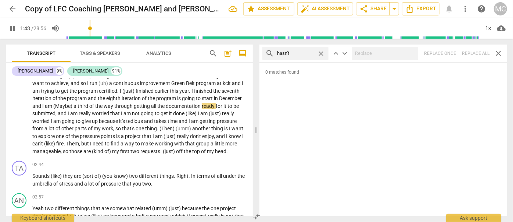
click at [321, 53] on span "close" at bounding box center [321, 54] width 8 height 8
click at [312, 53] on input "text" at bounding box center [301, 53] width 49 height 12
click at [476, 49] on div "search hadn't close keyboard_arrow_up keyboard_arrow_down Replace once Replace …" at bounding box center [384, 53] width 248 height 18
click at [323, 54] on span "close" at bounding box center [321, 54] width 8 height 8
click at [300, 53] on input "text" at bounding box center [301, 53] width 49 height 12
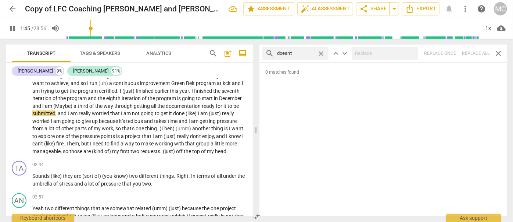
click at [478, 53] on div "search doesn't close keyboard_arrow_up keyboard_arrow_down Replace once Replace…" at bounding box center [384, 53] width 248 height 18
click at [321, 51] on span "close" at bounding box center [321, 54] width 8 height 8
click at [302, 54] on input "text" at bounding box center [301, 53] width 49 height 12
click at [480, 53] on div "search didn't close keyboard_arrow_up keyboard_arrow_down Replace once Replace …" at bounding box center [384, 53] width 248 height 18
click at [322, 51] on span "close" at bounding box center [321, 54] width 8 height 8
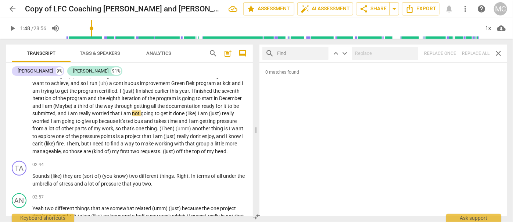
click at [312, 53] on input "text" at bounding box center [301, 53] width 49 height 12
click at [489, 57] on div "search wouldn't close keyboard_arrow_up keyboard_arrow_down Replace once Replac…" at bounding box center [384, 53] width 248 height 18
click at [323, 53] on span "close" at bounding box center [321, 54] width 8 height 8
click at [318, 52] on input "text" at bounding box center [301, 53] width 49 height 12
click at [472, 54] on div "search shouldn't close keyboard_arrow_up keyboard_arrow_down Replace once Repla…" at bounding box center [384, 53] width 248 height 18
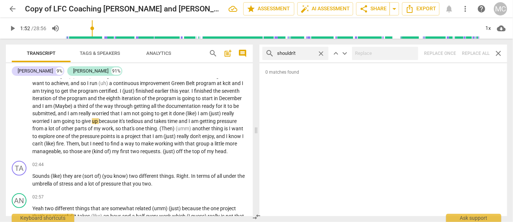
click at [322, 53] on span "close" at bounding box center [321, 54] width 8 height 8
click at [300, 51] on input "text" at bounding box center [301, 53] width 49 height 12
click at [474, 52] on div "search couldn't close keyboard_arrow_up keyboard_arrow_down Replace once Replac…" at bounding box center [384, 53] width 248 height 18
click at [324, 54] on span "close" at bounding box center [321, 54] width 8 height 8
drag, startPoint x: 308, startPoint y: 54, endPoint x: 300, endPoint y: 54, distance: 8.5
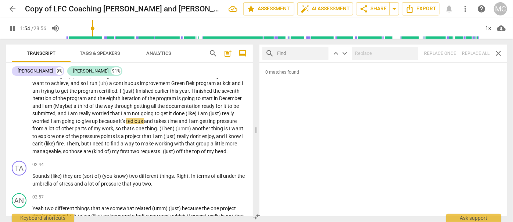
click at [308, 54] on input "text" at bounding box center [301, 53] width 49 height 12
click at [482, 56] on div "search won't close keyboard_arrow_up keyboard_arrow_down Replace once Replace a…" at bounding box center [384, 53] width 248 height 18
click at [324, 51] on span "close" at bounding box center [321, 54] width 8 height 8
click at [299, 57] on input "text" at bounding box center [301, 53] width 49 height 12
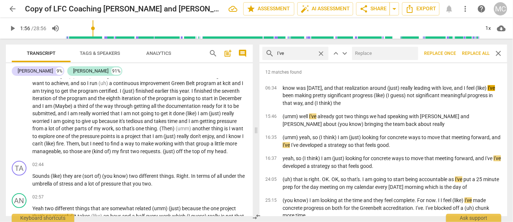
click at [364, 57] on input "text" at bounding box center [383, 53] width 63 height 12
click at [468, 51] on span "Replace all" at bounding box center [476, 53] width 28 height 6
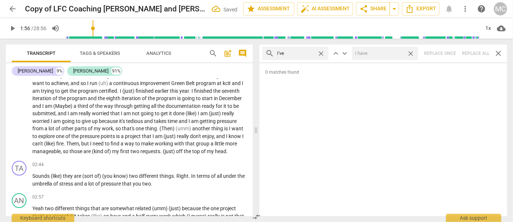
drag, startPoint x: 412, startPoint y: 54, endPoint x: 325, endPoint y: 53, distance: 87.1
click at [412, 54] on span "close" at bounding box center [411, 54] width 8 height 8
click at [321, 53] on span "close" at bounding box center [321, 54] width 8 height 8
click at [294, 53] on input "text" at bounding box center [301, 53] width 49 height 12
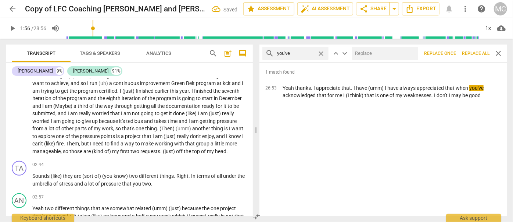
click at [374, 53] on input "text" at bounding box center [383, 53] width 63 height 12
click at [475, 56] on span "Replace all" at bounding box center [476, 53] width 28 height 6
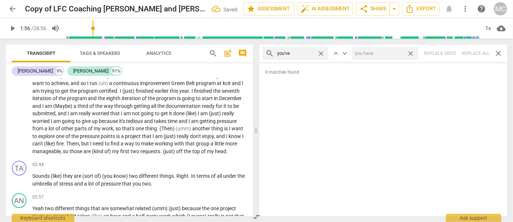
drag, startPoint x: 411, startPoint y: 53, endPoint x: 318, endPoint y: 57, distance: 93.1
click at [411, 53] on span "close" at bounding box center [411, 54] width 8 height 8
click at [322, 53] on span "close" at bounding box center [321, 54] width 8 height 8
click at [303, 55] on input "text" at bounding box center [301, 53] width 49 height 12
click at [476, 48] on div "search we've close keyboard_arrow_up keyboard_arrow_down Replace once Replace a…" at bounding box center [384, 53] width 248 height 18
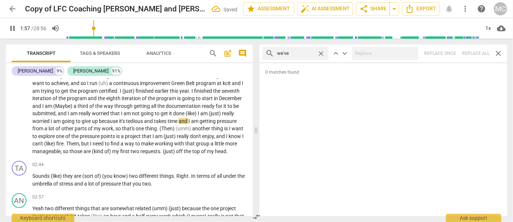
click at [322, 53] on span "close" at bounding box center [321, 54] width 8 height 8
click at [314, 54] on input "text" at bounding box center [301, 53] width 49 height 12
click at [478, 52] on div "search they've close keyboard_arrow_up keyboard_arrow_down Replace once Replace…" at bounding box center [384, 53] width 248 height 18
click at [321, 53] on span "close" at bounding box center [321, 54] width 8 height 8
click at [318, 54] on input "text" at bounding box center [301, 53] width 49 height 12
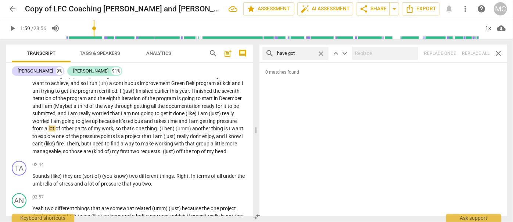
click at [471, 53] on div "search have got close keyboard_arrow_up keyboard_arrow_down Replace once Replac…" at bounding box center [384, 53] width 248 height 18
drag, startPoint x: 322, startPoint y: 53, endPoint x: 307, endPoint y: 54, distance: 15.2
click at [322, 53] on span "close" at bounding box center [321, 54] width 8 height 8
click at [304, 54] on input "text" at bounding box center [301, 53] width 49 height 12
click at [7, 8] on span "arrow_back" at bounding box center [12, 8] width 13 height 9
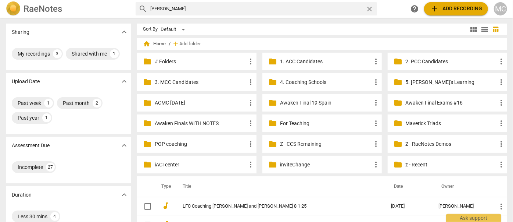
click at [371, 4] on div "search [PERSON_NAME] close" at bounding box center [257, 8] width 242 height 13
click at [370, 14] on div "search [PERSON_NAME] close" at bounding box center [257, 8] width 242 height 13
click at [370, 9] on span "close" at bounding box center [370, 9] width 8 height 8
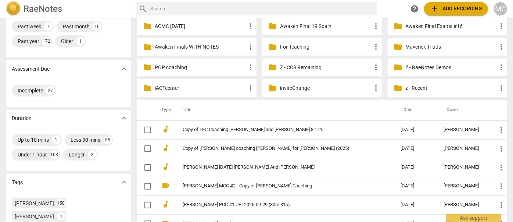
scroll to position [96, 0]
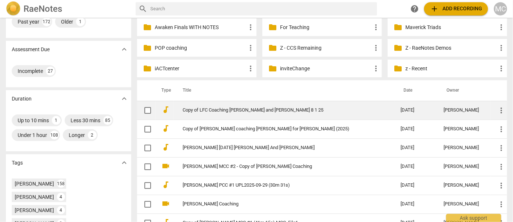
drag, startPoint x: 238, startPoint y: 116, endPoint x: 238, endPoint y: 110, distance: 6.6
click at [238, 110] on td "Copy of LFC Coaching [PERSON_NAME] and [PERSON_NAME] 8 1 25" at bounding box center [284, 110] width 221 height 19
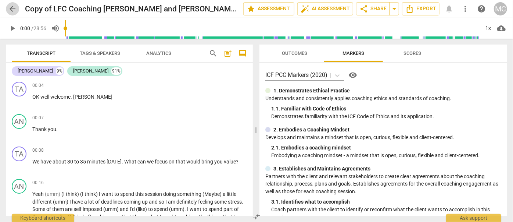
click at [14, 8] on span "arrow_back" at bounding box center [12, 8] width 9 height 9
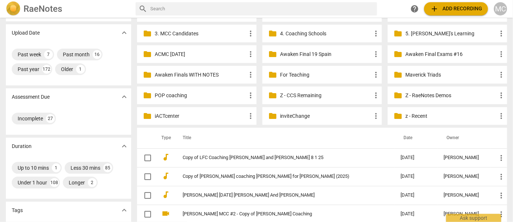
scroll to position [136, 0]
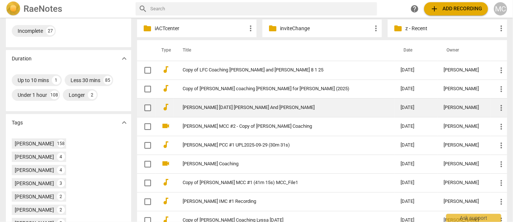
click at [234, 108] on link "[PERSON_NAME] [DATE] [PERSON_NAME] And [PERSON_NAME]" at bounding box center [279, 108] width 192 height 6
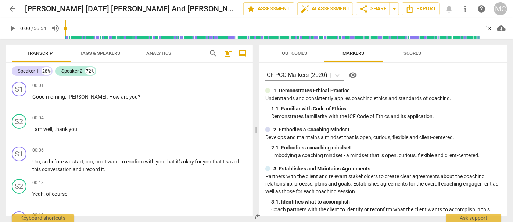
click at [13, 9] on span "arrow_back" at bounding box center [12, 8] width 9 height 9
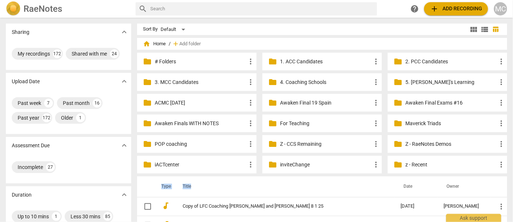
drag, startPoint x: 255, startPoint y: 190, endPoint x: 253, endPoint y: 126, distance: 64.0
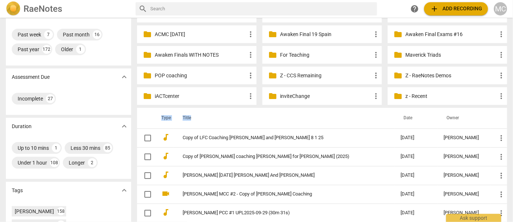
scroll to position [71, 0]
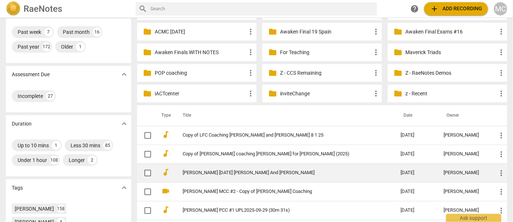
click at [218, 169] on td "[PERSON_NAME] [DATE] [PERSON_NAME] And [PERSON_NAME]" at bounding box center [284, 172] width 221 height 19
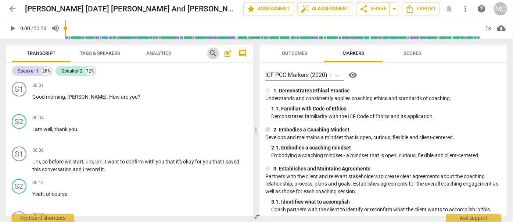
click at [217, 56] on span "search" at bounding box center [213, 53] width 9 height 9
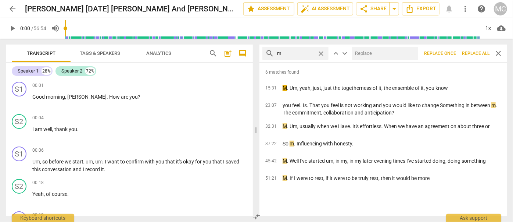
click at [474, 53] on span "Replace all" at bounding box center [476, 53] width 28 height 6
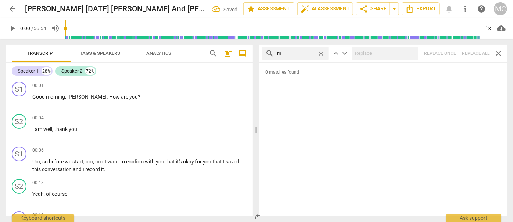
click at [324, 52] on span "close" at bounding box center [321, 54] width 8 height 8
click at [295, 53] on input "text" at bounding box center [301, 53] width 49 height 12
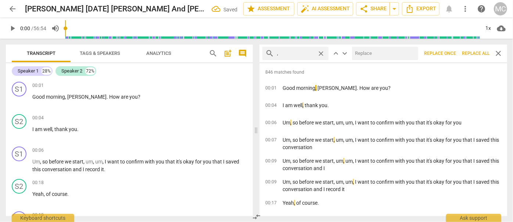
click at [471, 55] on span "Replace all" at bounding box center [476, 53] width 28 height 6
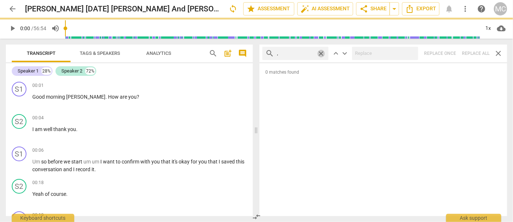
click at [322, 53] on span "close" at bounding box center [321, 54] width 8 height 8
click at [303, 53] on input "text" at bounding box center [301, 53] width 49 height 12
